Goal: Task Accomplishment & Management: Manage account settings

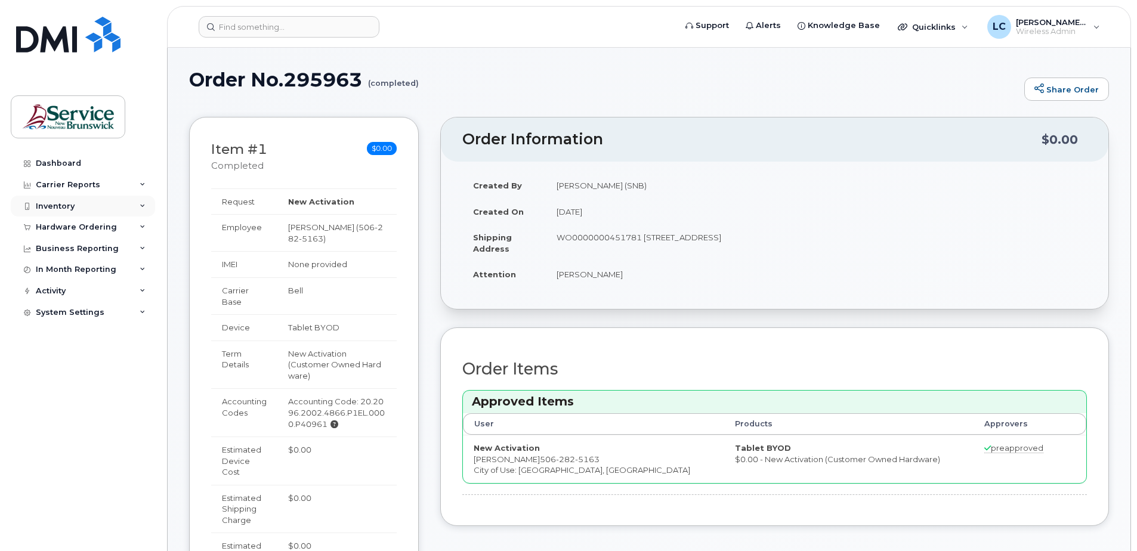
click at [69, 208] on div "Inventory" at bounding box center [55, 207] width 39 height 10
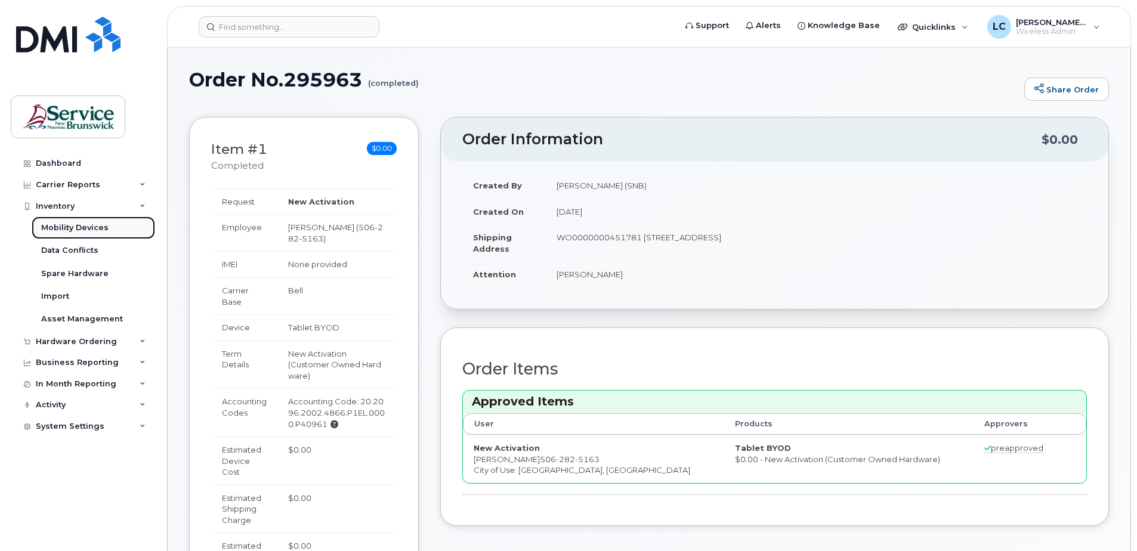
click at [80, 226] on div "Mobility Devices" at bounding box center [74, 227] width 67 height 11
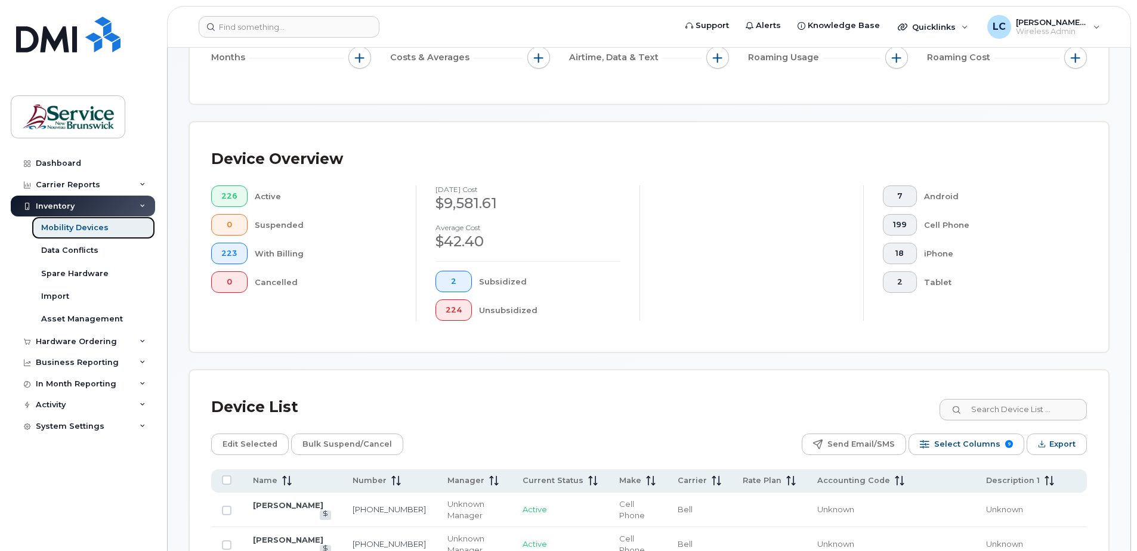
scroll to position [239, 0]
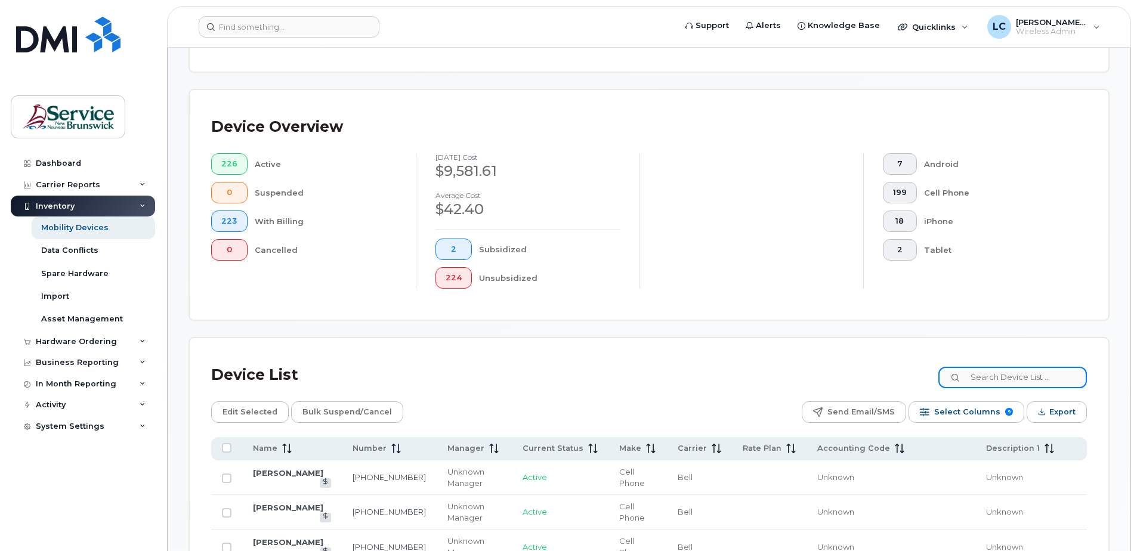
click at [1015, 376] on input at bounding box center [1012, 377] width 148 height 21
type input "bowie"
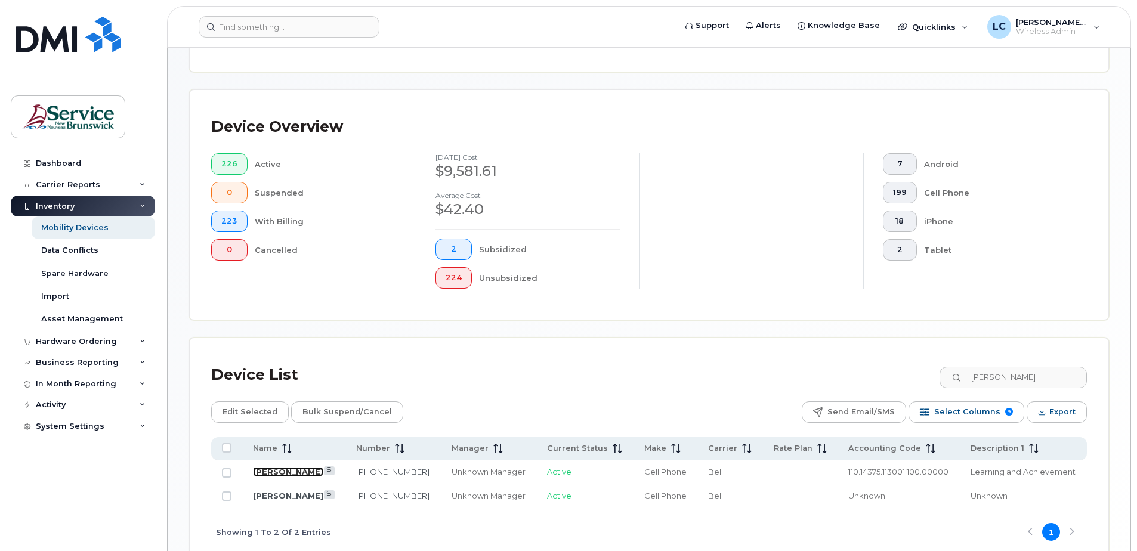
click at [270, 471] on link "[PERSON_NAME]" at bounding box center [288, 472] width 70 height 10
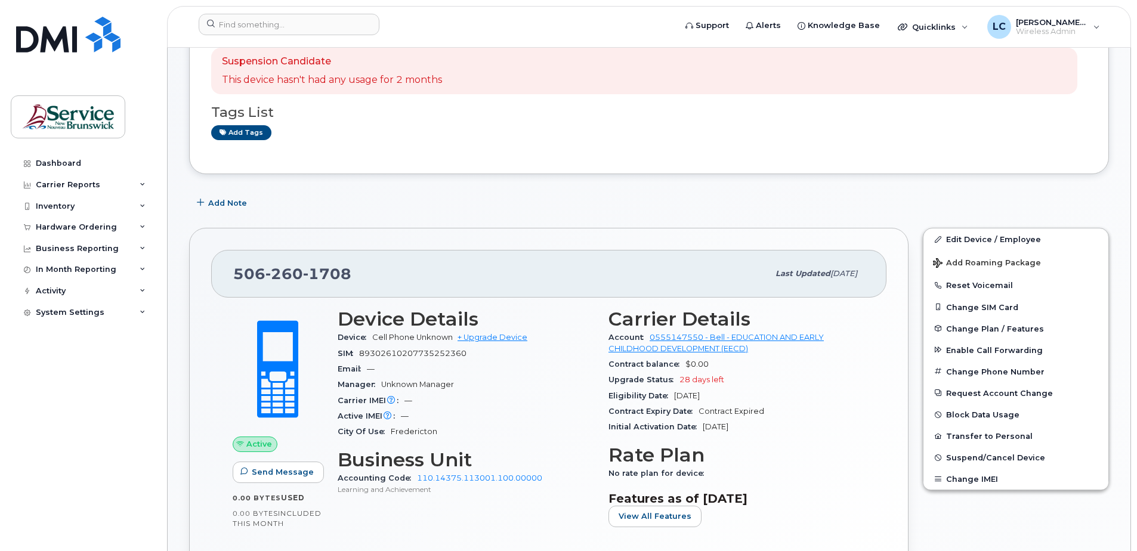
scroll to position [119, 0]
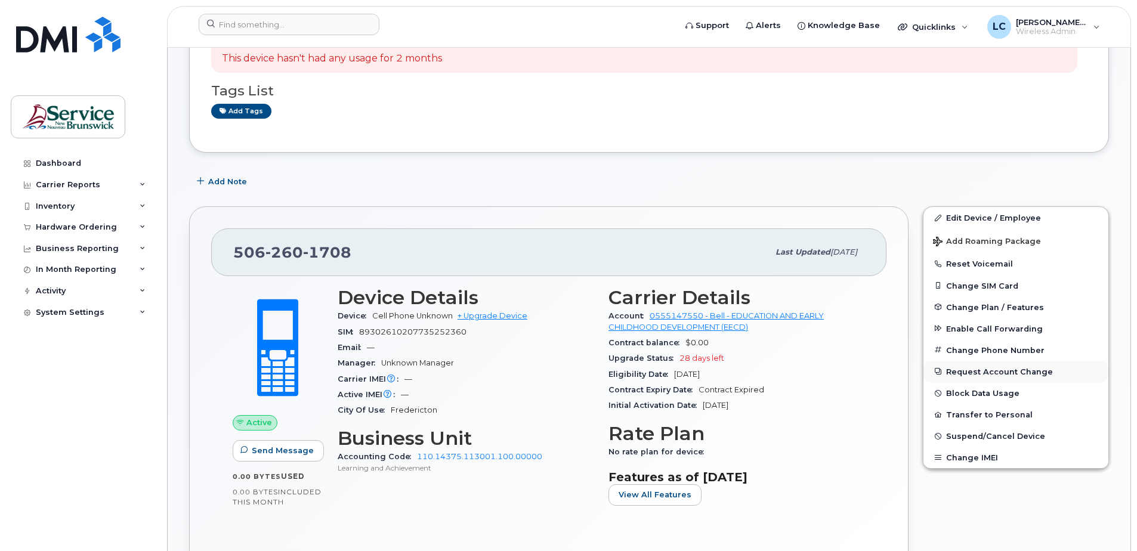
click at [985, 370] on button "Request Account Change" at bounding box center [1015, 371] width 185 height 21
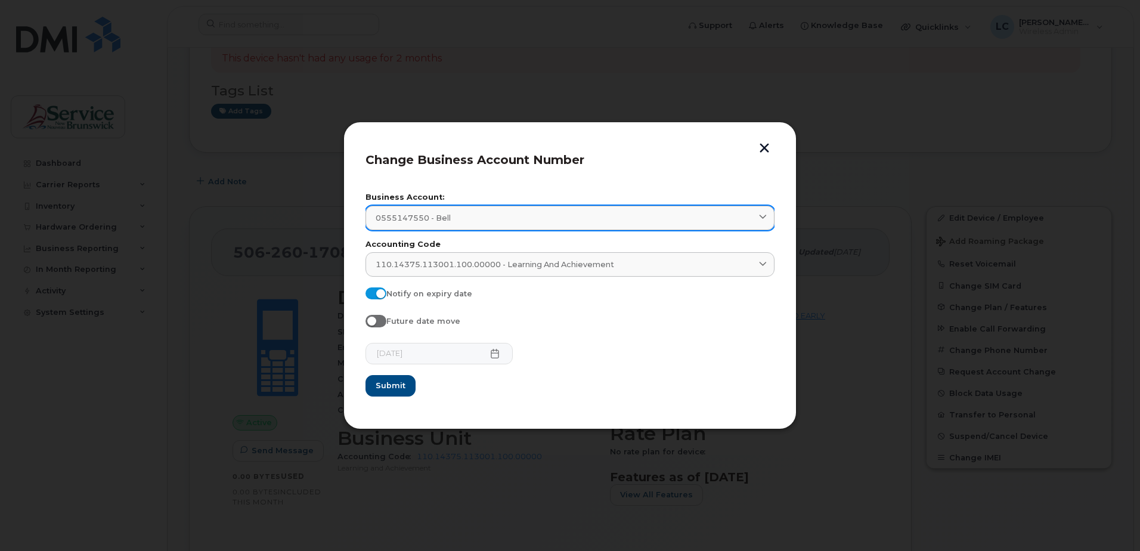
click at [747, 216] on div "0555147550 - Bell" at bounding box center [570, 217] width 389 height 11
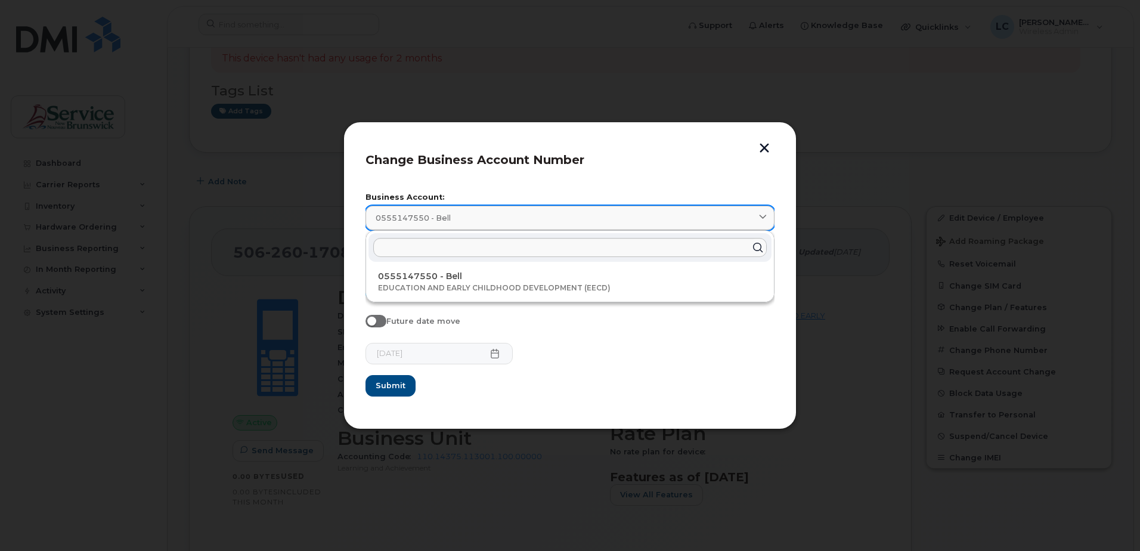
click at [747, 216] on div "0555147550 - Bell" at bounding box center [570, 217] width 389 height 11
click at [824, 219] on div at bounding box center [570, 275] width 1140 height 551
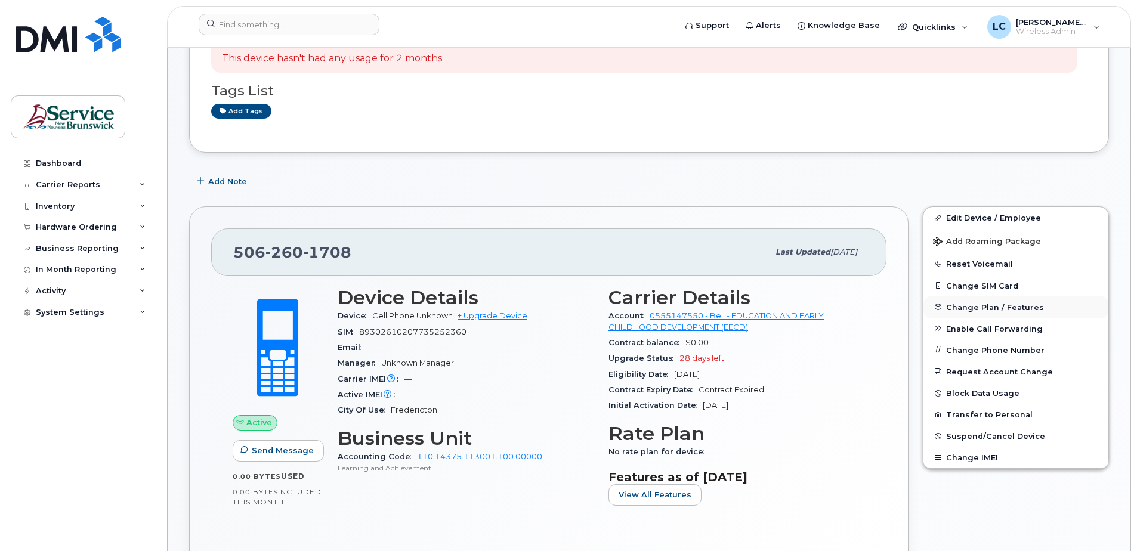
click at [964, 305] on span "Change Plan / Features" at bounding box center [995, 306] width 98 height 9
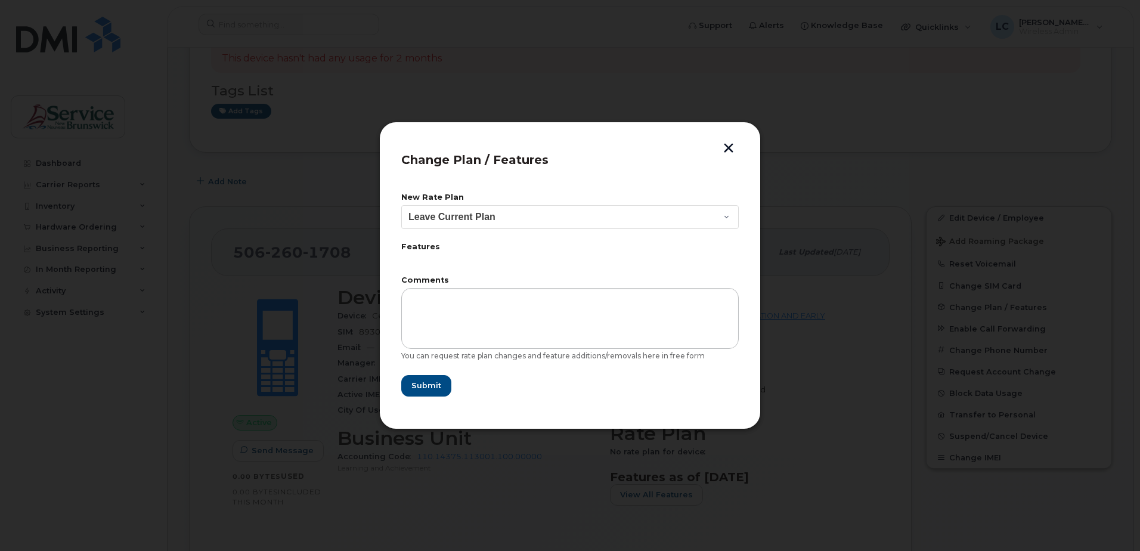
click at [727, 147] on button "button" at bounding box center [729, 149] width 18 height 13
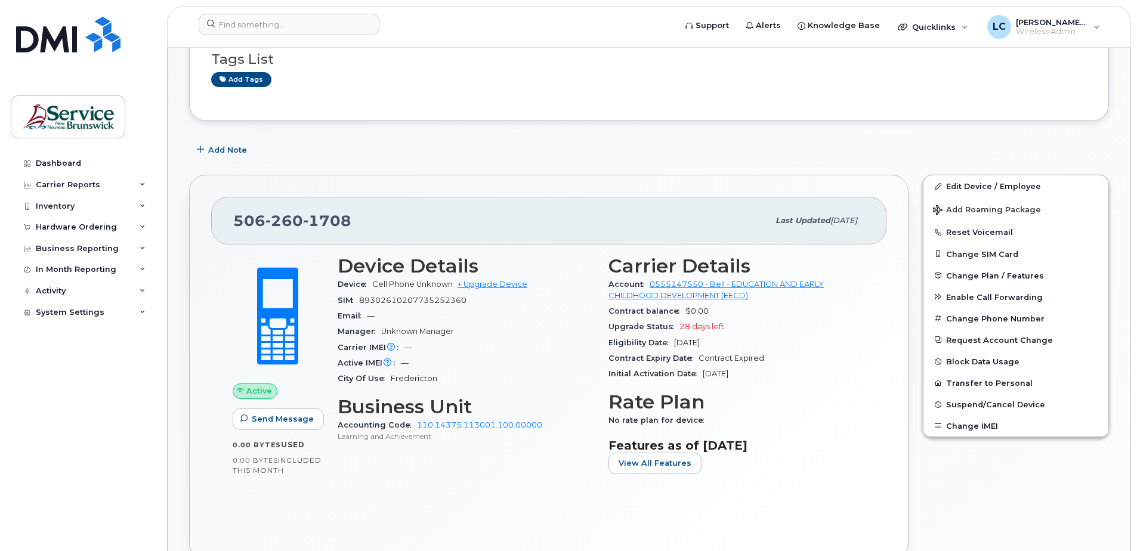
scroll to position [179, 0]
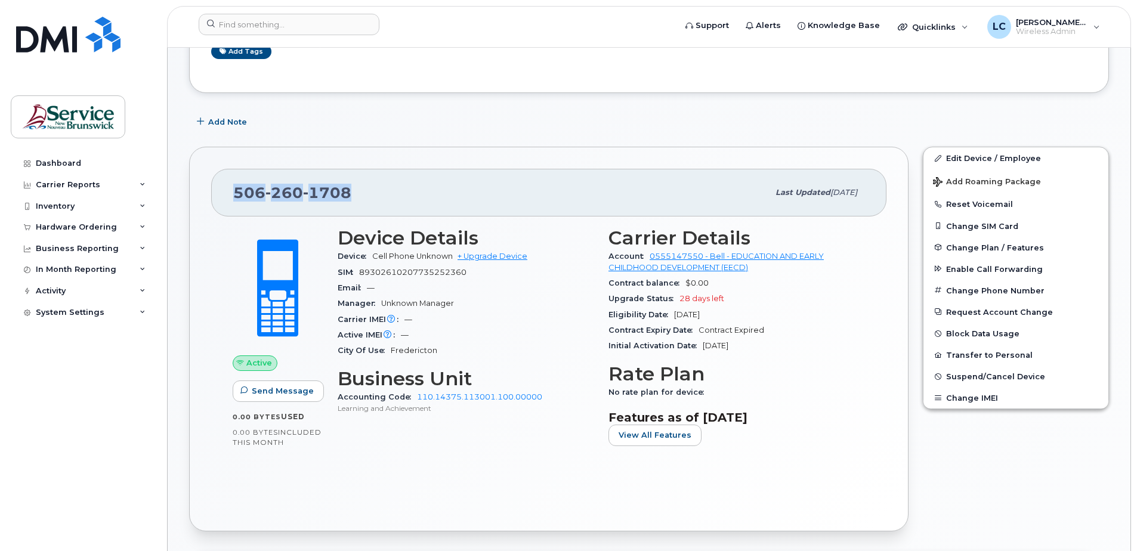
drag, startPoint x: 376, startPoint y: 193, endPoint x: 224, endPoint y: 190, distance: 151.5
click at [224, 190] on div "[PHONE_NUMBER] Last updated [DATE]" at bounding box center [548, 193] width 675 height 48
copy span "[PHONE_NUMBER]"
